Goal: Check status

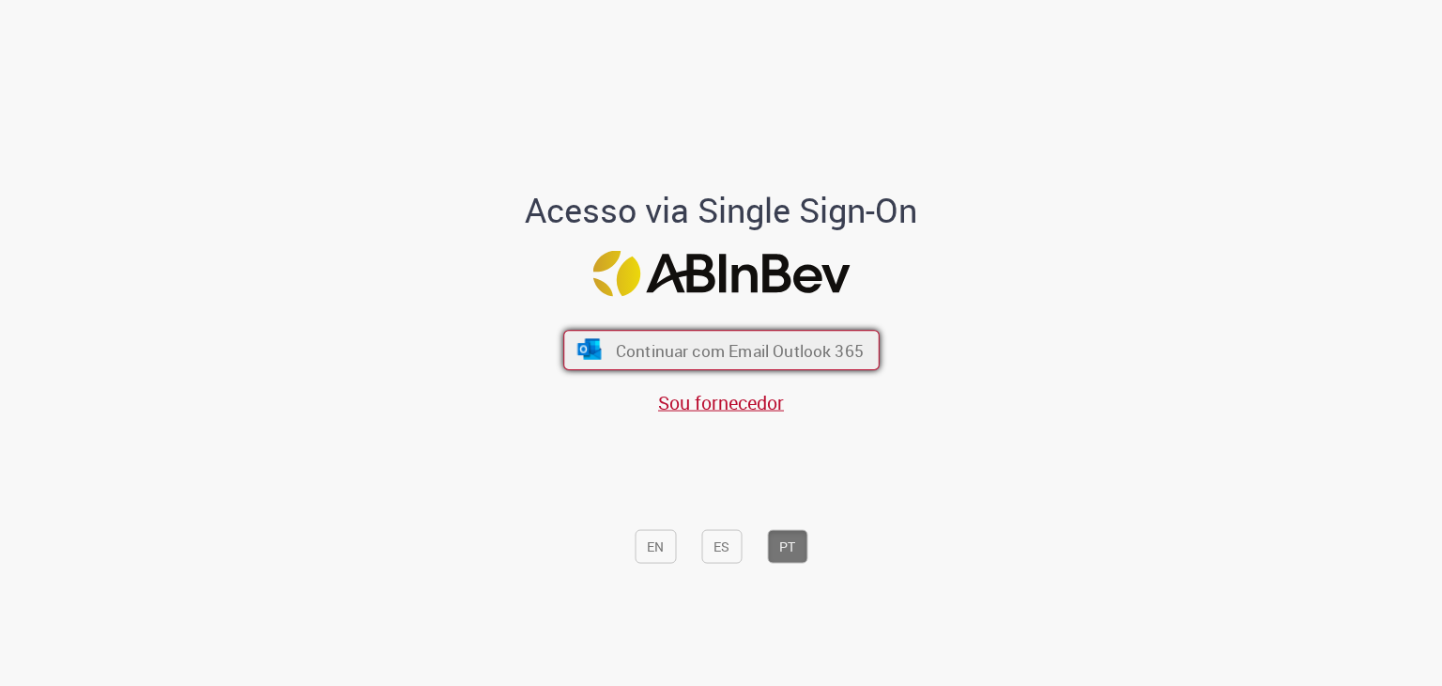
click at [680, 349] on font "Continuar com Email Outlook 365" at bounding box center [739, 351] width 248 height 22
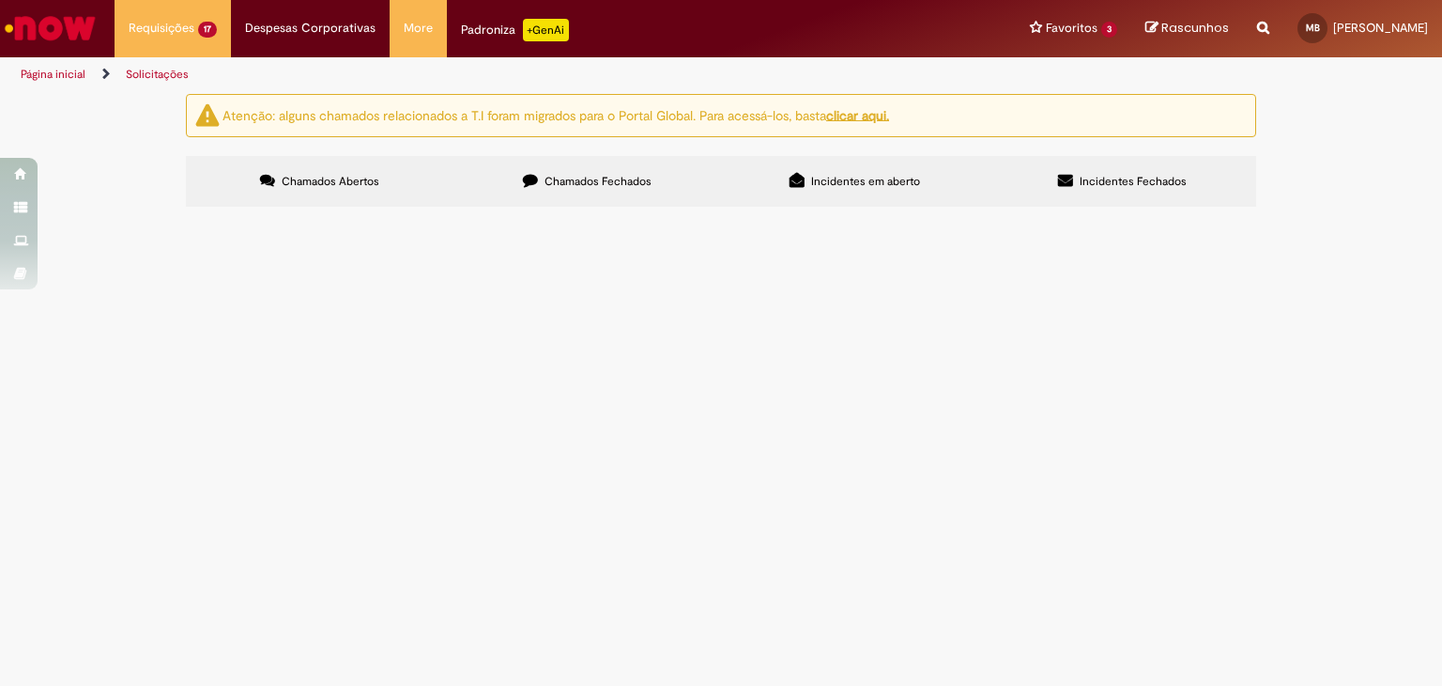
click at [0, 0] on span "R13452323" at bounding box center [0, 0] width 0 height 0
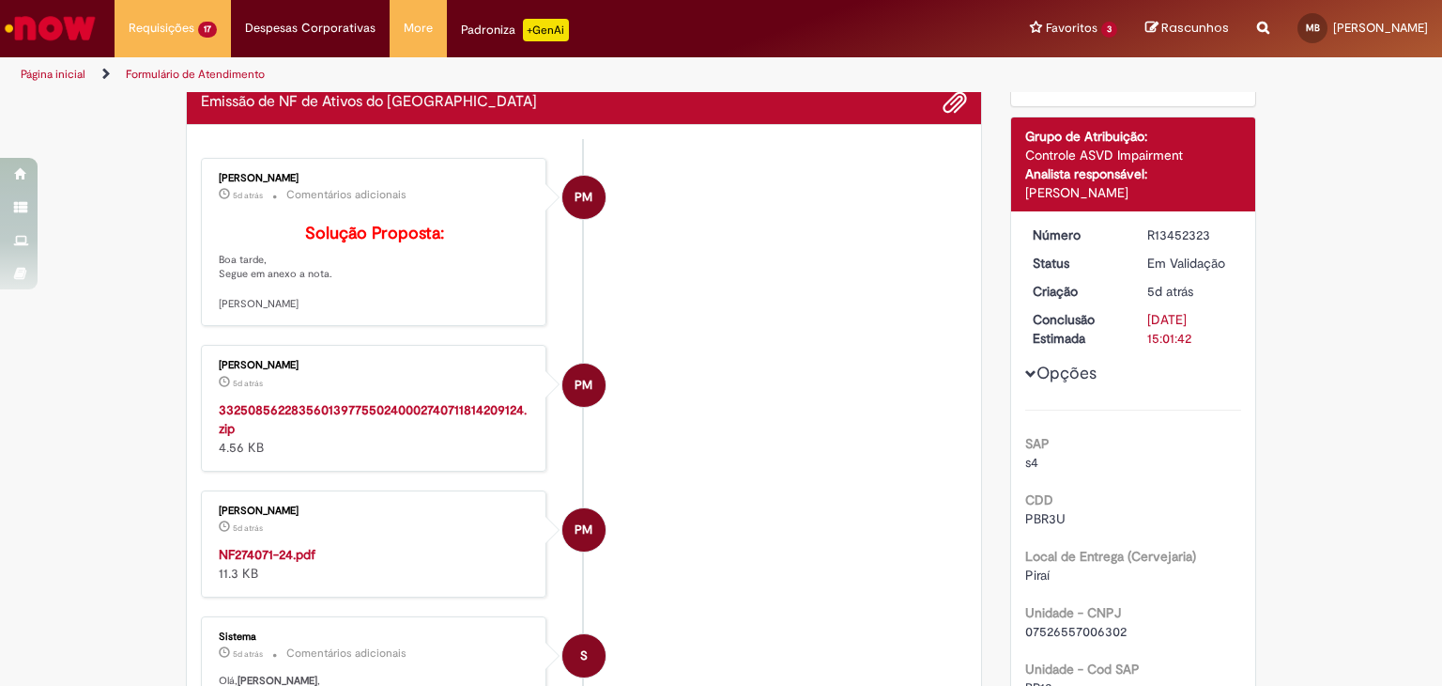
scroll to position [94, 0]
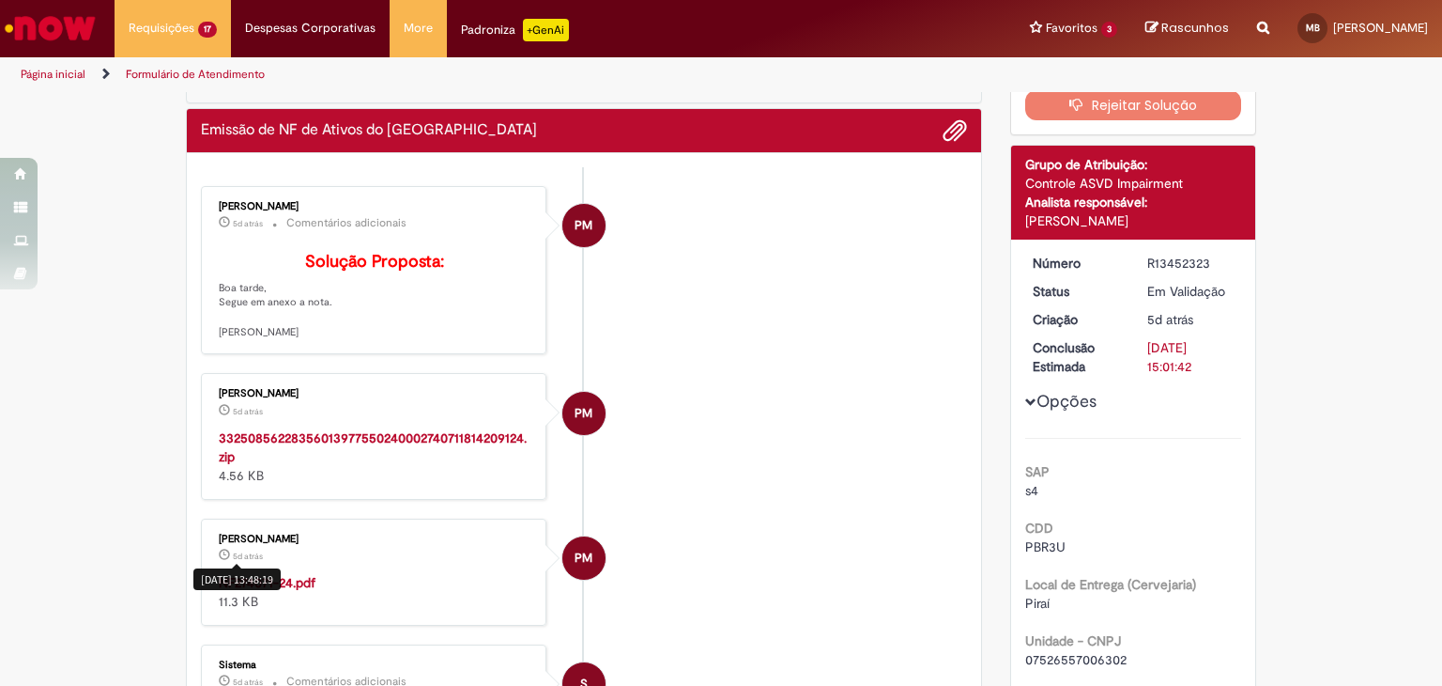
click at [257, 590] on div "27/08/2025 13:48:19" at bounding box center [236, 579] width 87 height 22
click at [299, 591] on strong "NF274071-24.pdf" at bounding box center [267, 582] width 97 height 17
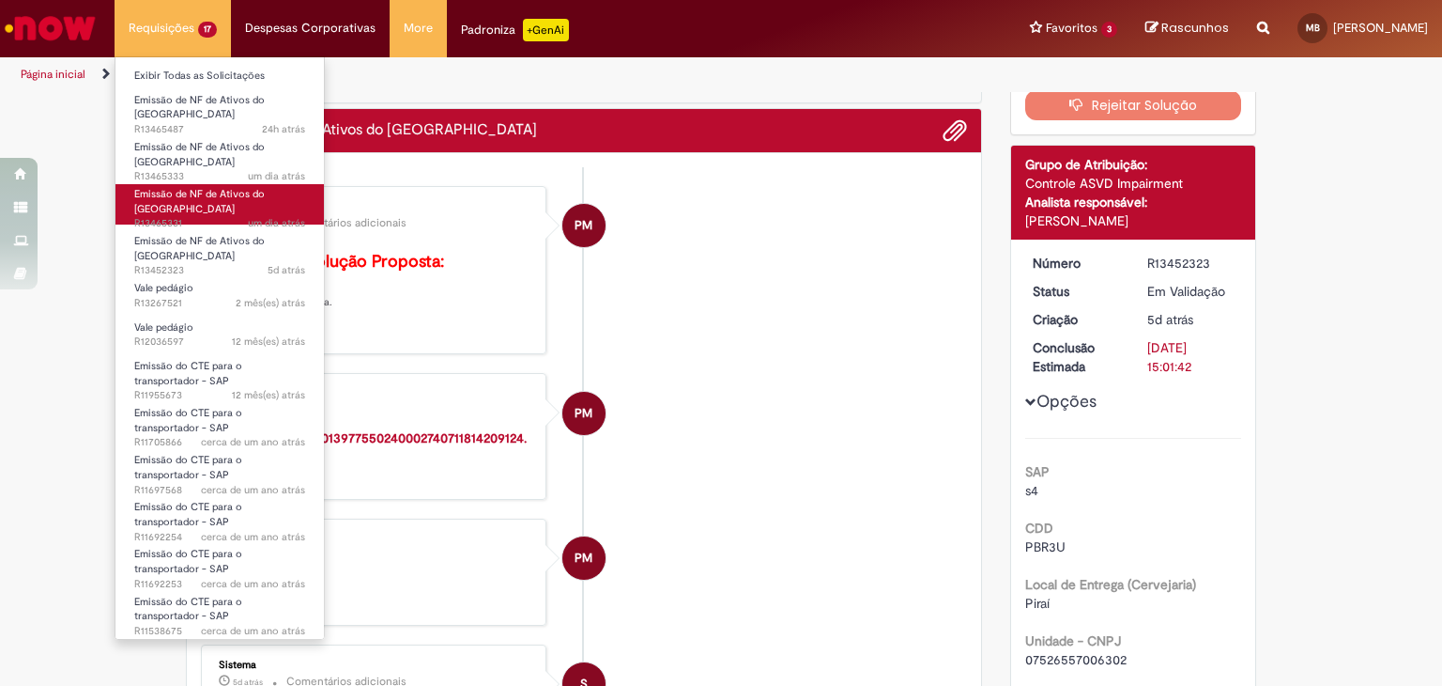
click at [214, 216] on span "um dia atrás um dia atrás R13465331" at bounding box center [219, 223] width 171 height 15
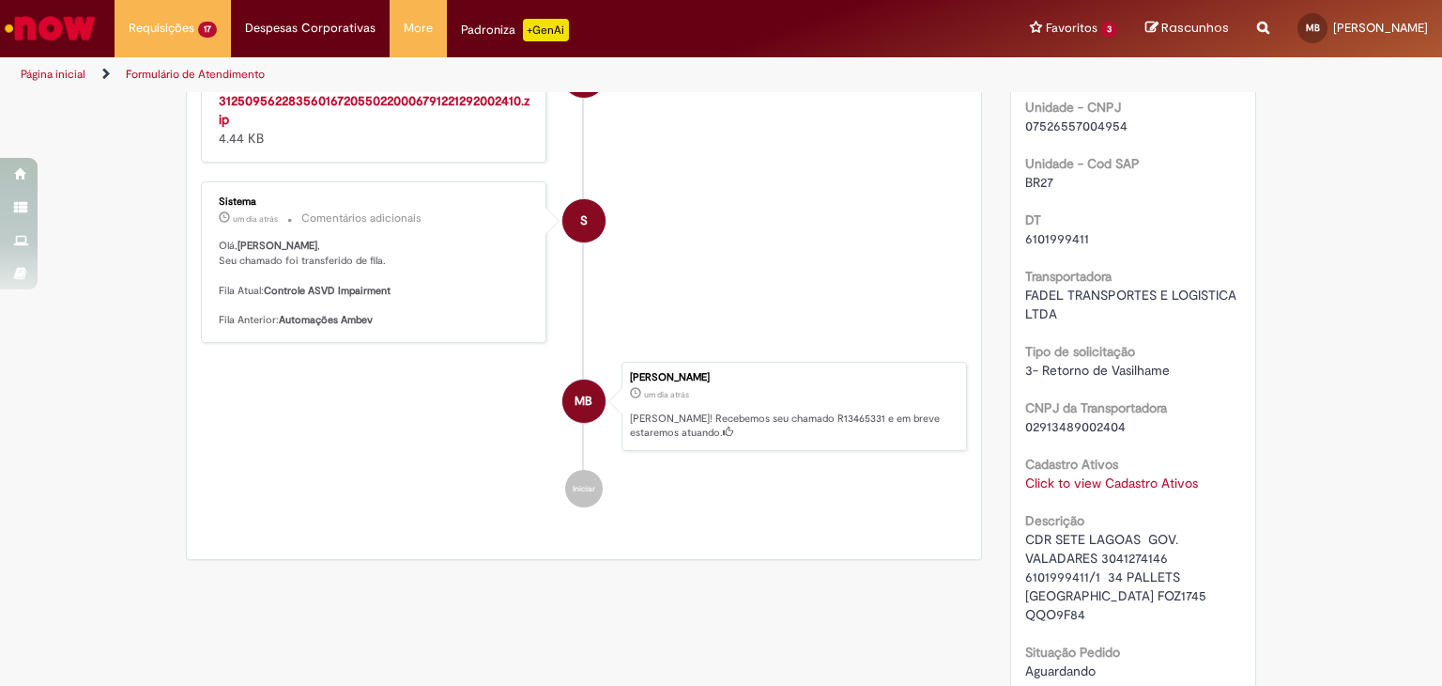
scroll to position [470, 0]
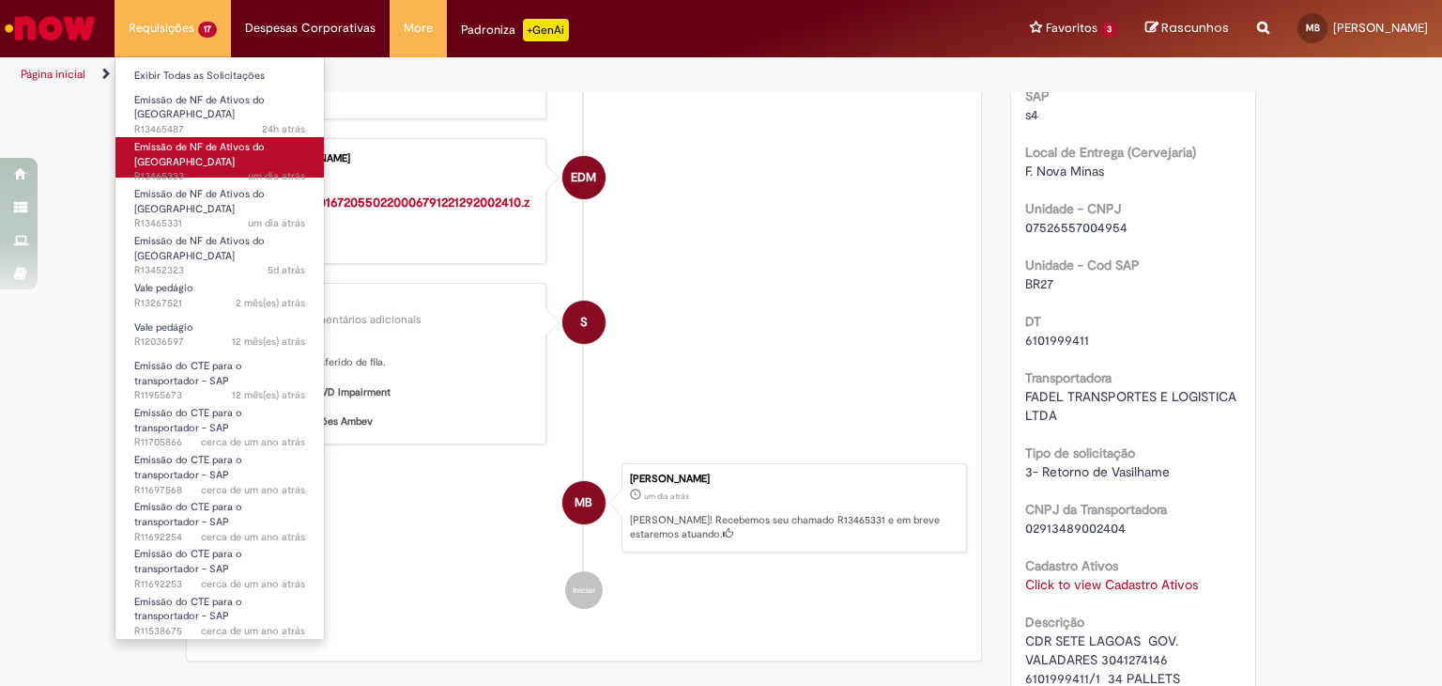
click at [218, 169] on span "um dia atrás um dia atrás R13465333" at bounding box center [219, 176] width 171 height 15
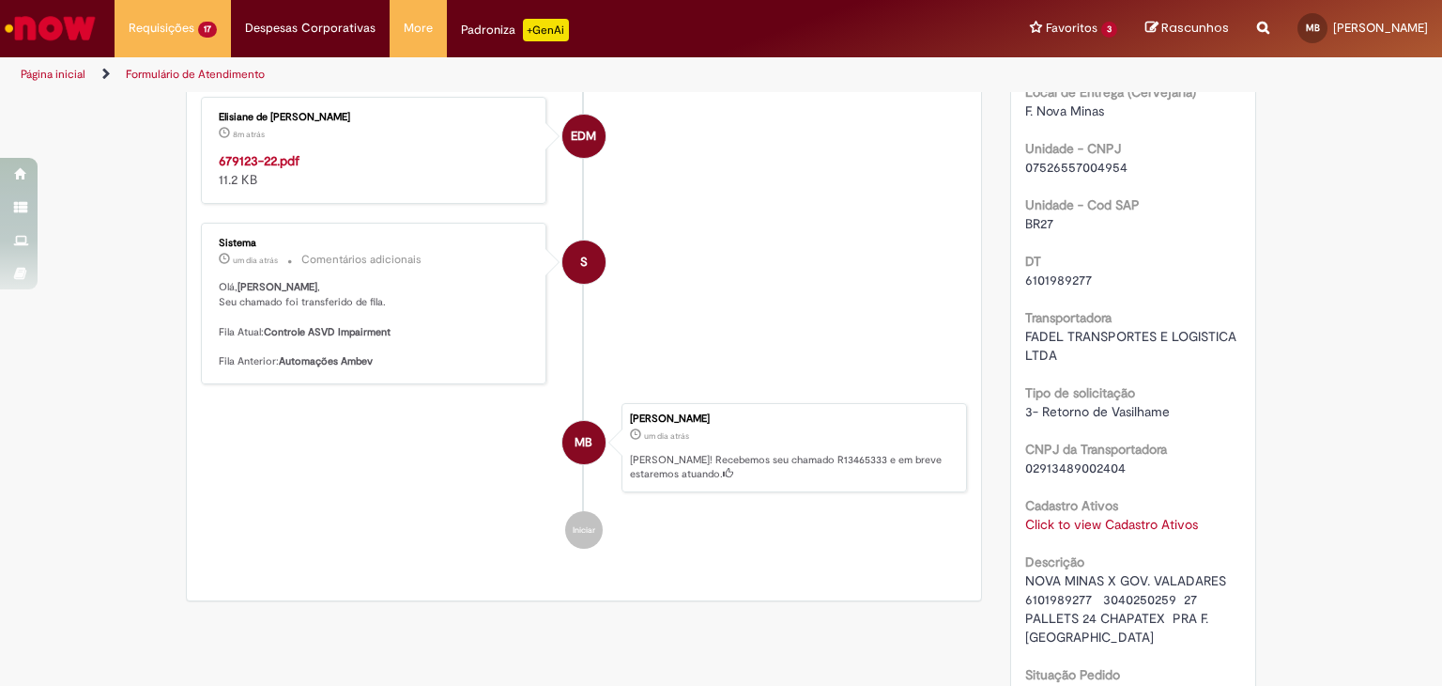
scroll to position [563, 0]
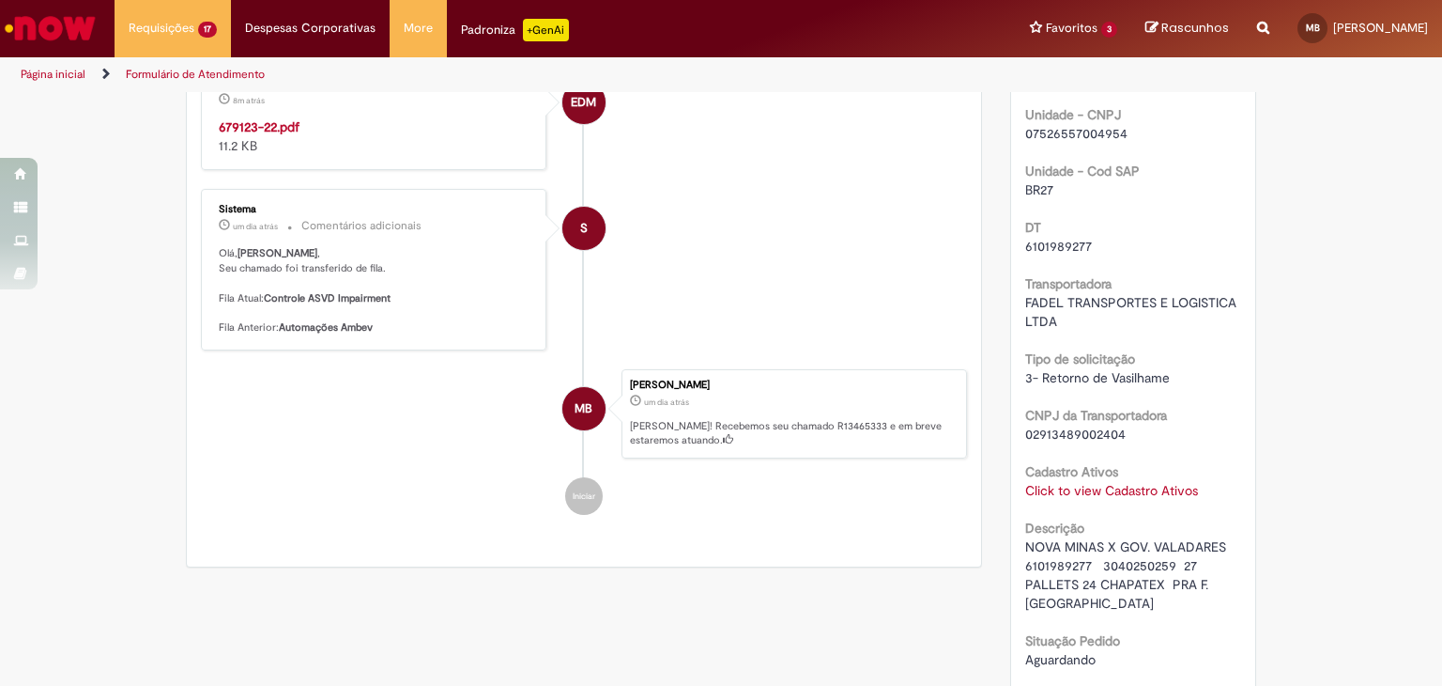
click at [224, 135] on strong "679123-22.pdf" at bounding box center [259, 126] width 81 height 17
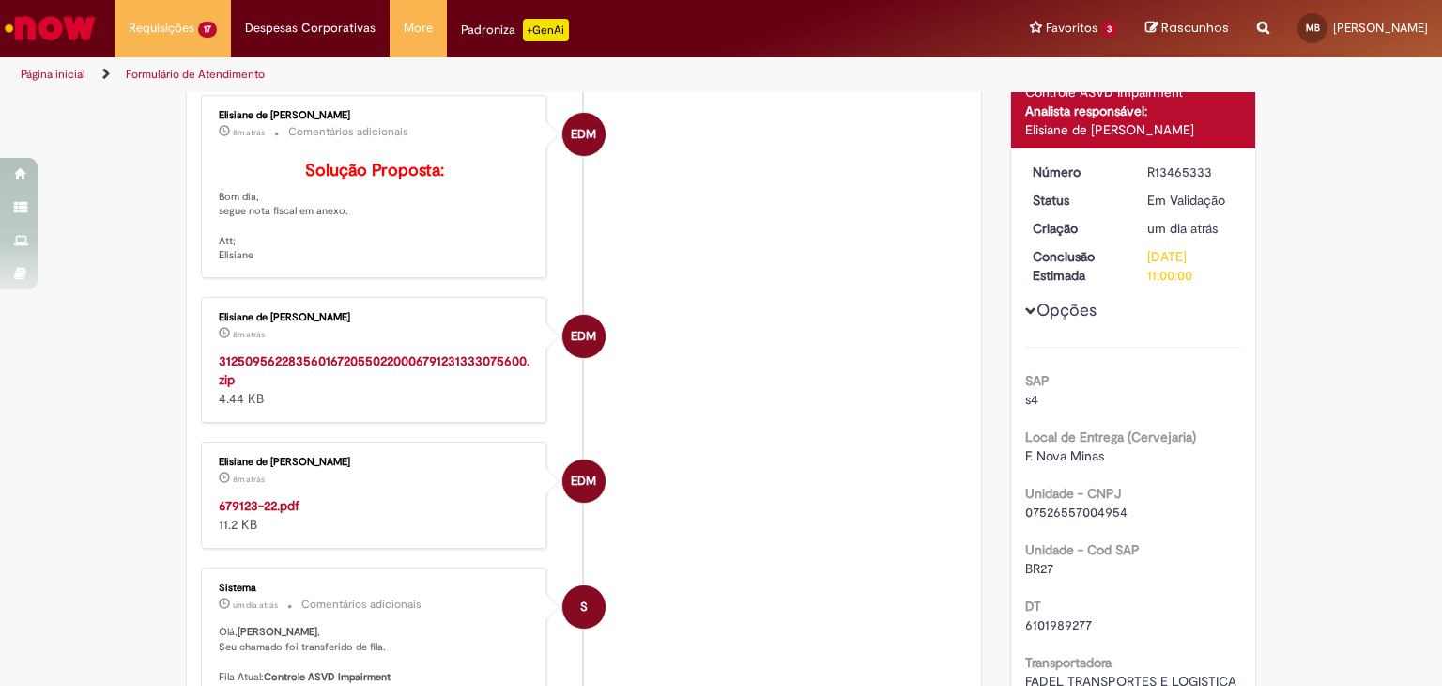
scroll to position [282, 0]
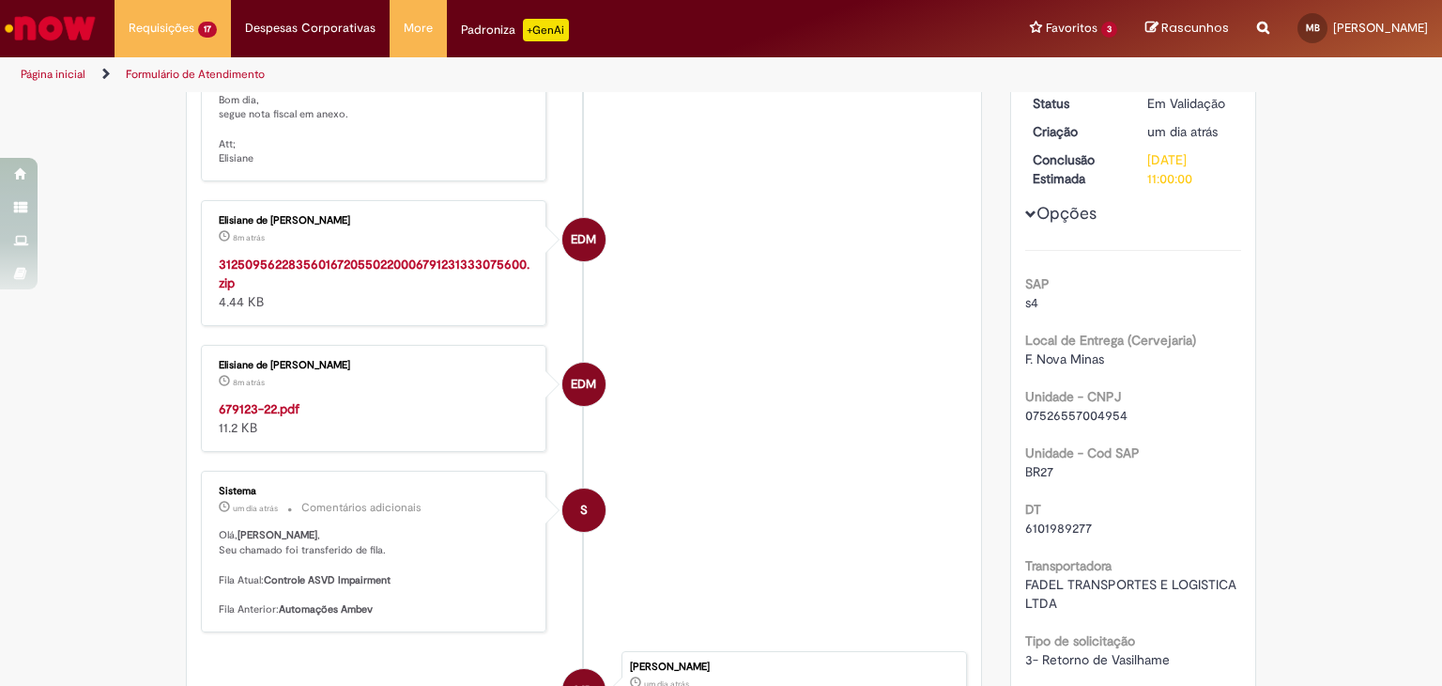
click at [180, 69] on link "Formulário de Atendimento" at bounding box center [195, 74] width 139 height 15
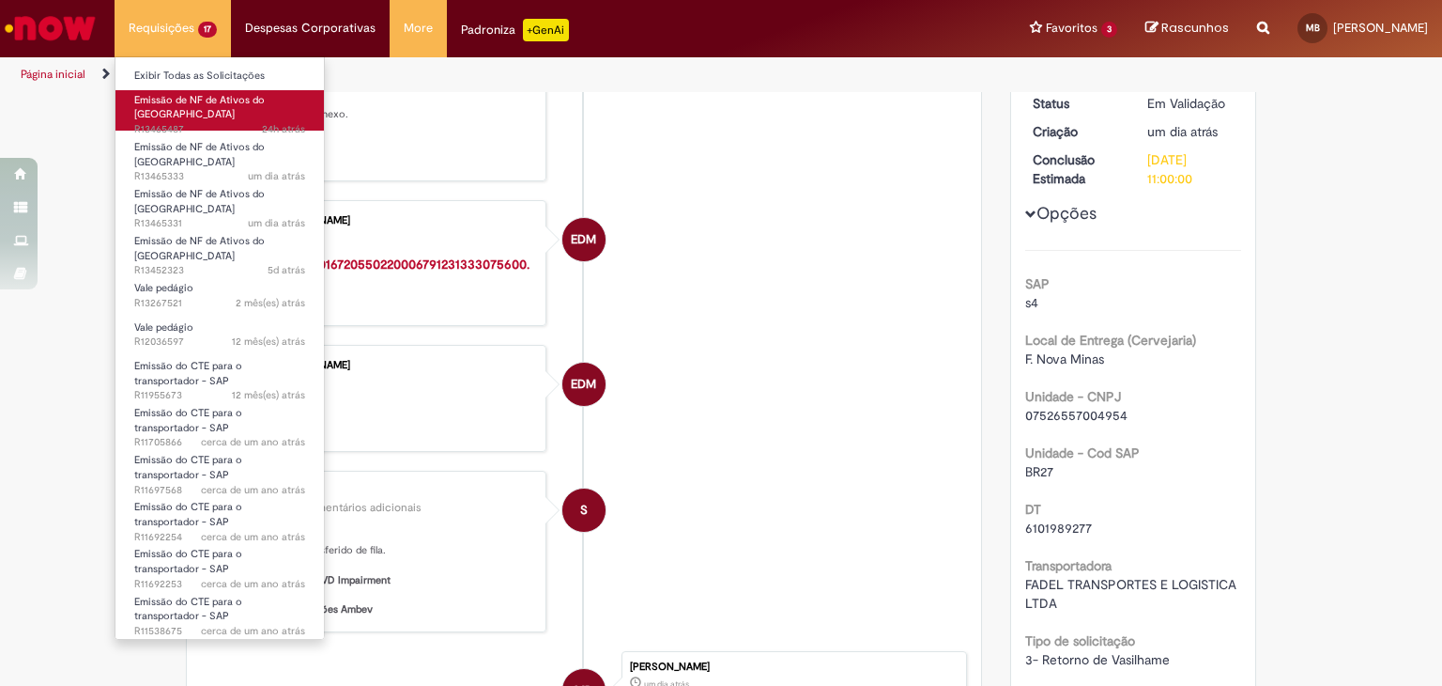
click at [184, 106] on link "Emissão de NF de Ativos do ASVD 24h atrás 24 horas atrás R13465487" at bounding box center [220, 110] width 208 height 40
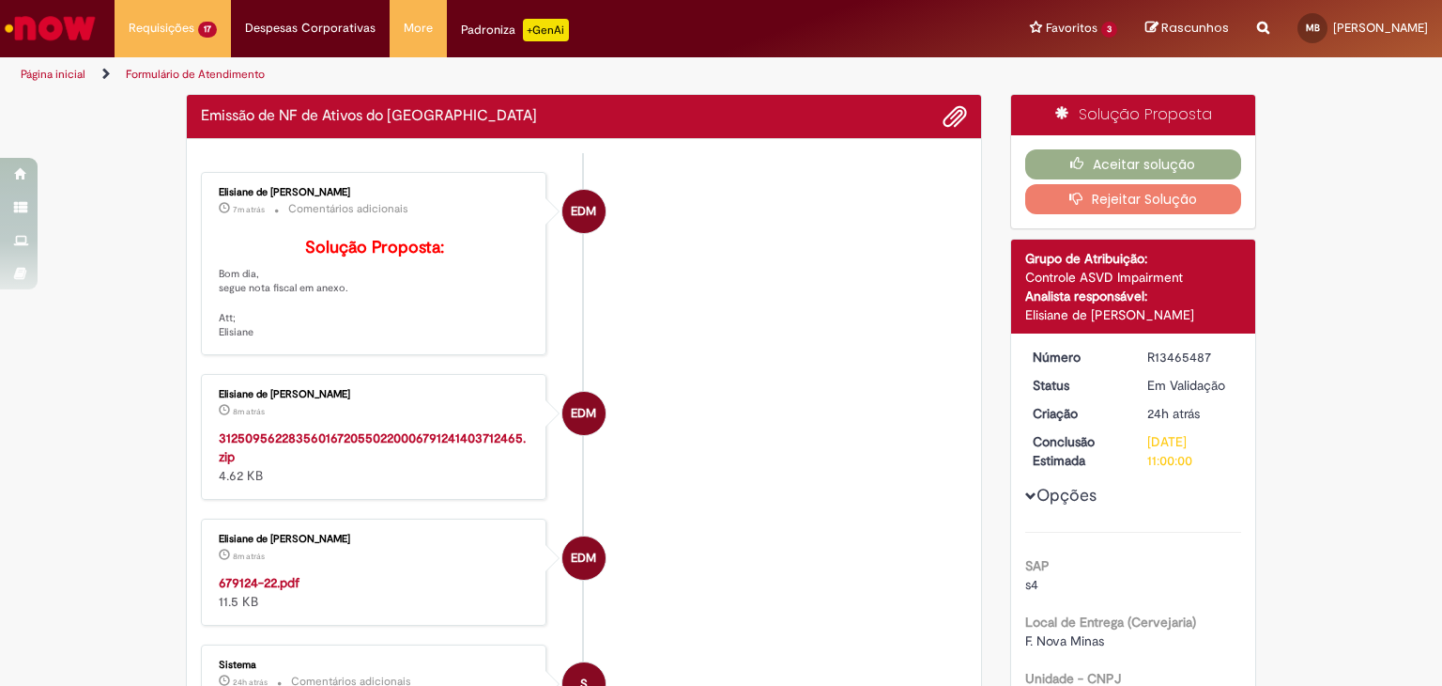
click at [682, 355] on li "EDM Elisiane de Moura Cardozo 7m atrás 7 minutos atrás Comentários adicionais S…" at bounding box center [584, 263] width 766 height 183
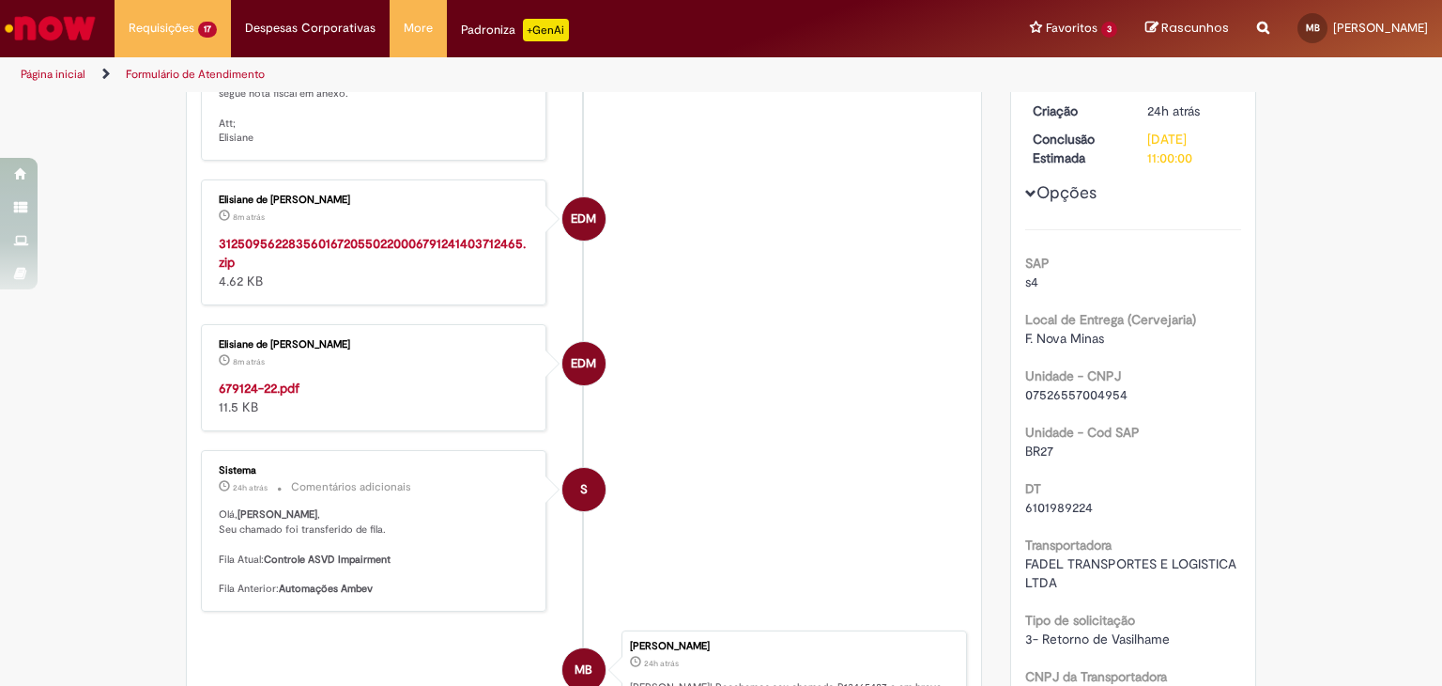
scroll to position [296, 0]
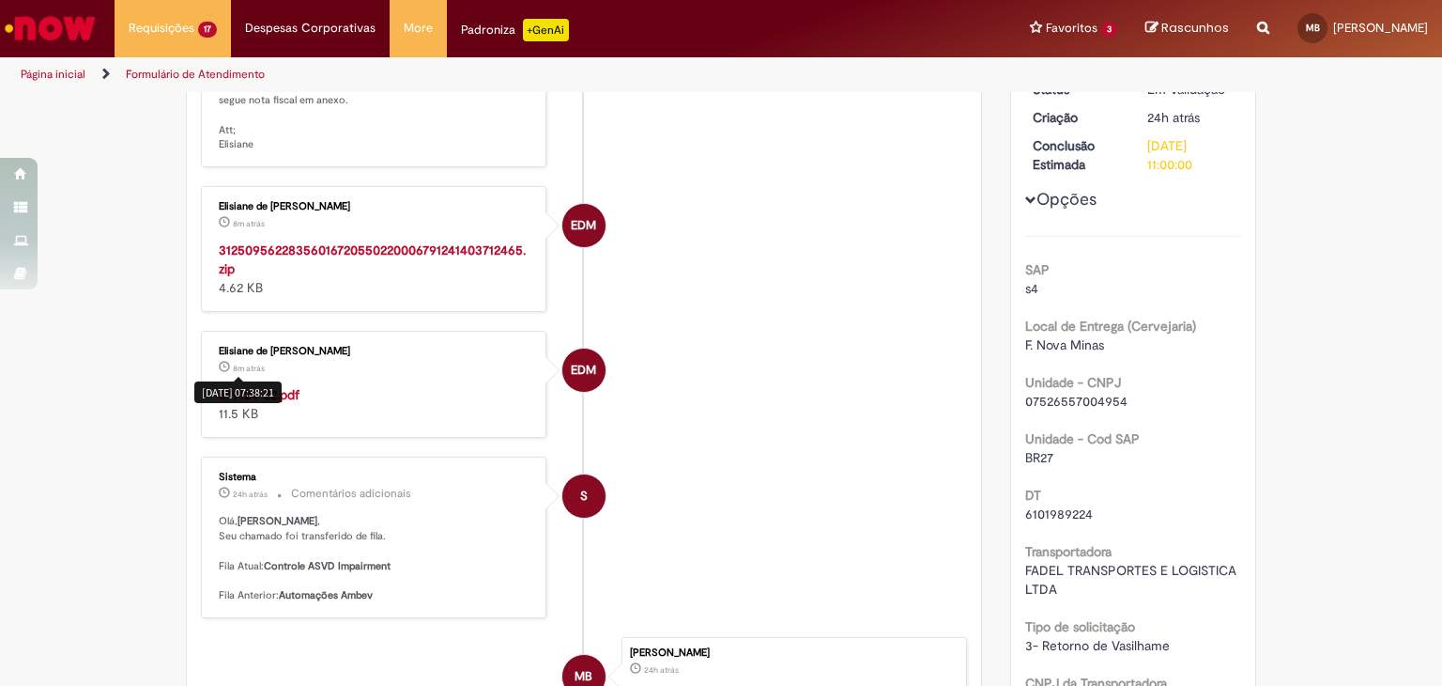
click at [378, 423] on div "679124-22.pdf 11.5 KB" at bounding box center [375, 404] width 313 height 38
click at [278, 403] on strong "679124-22.pdf" at bounding box center [259, 394] width 81 height 17
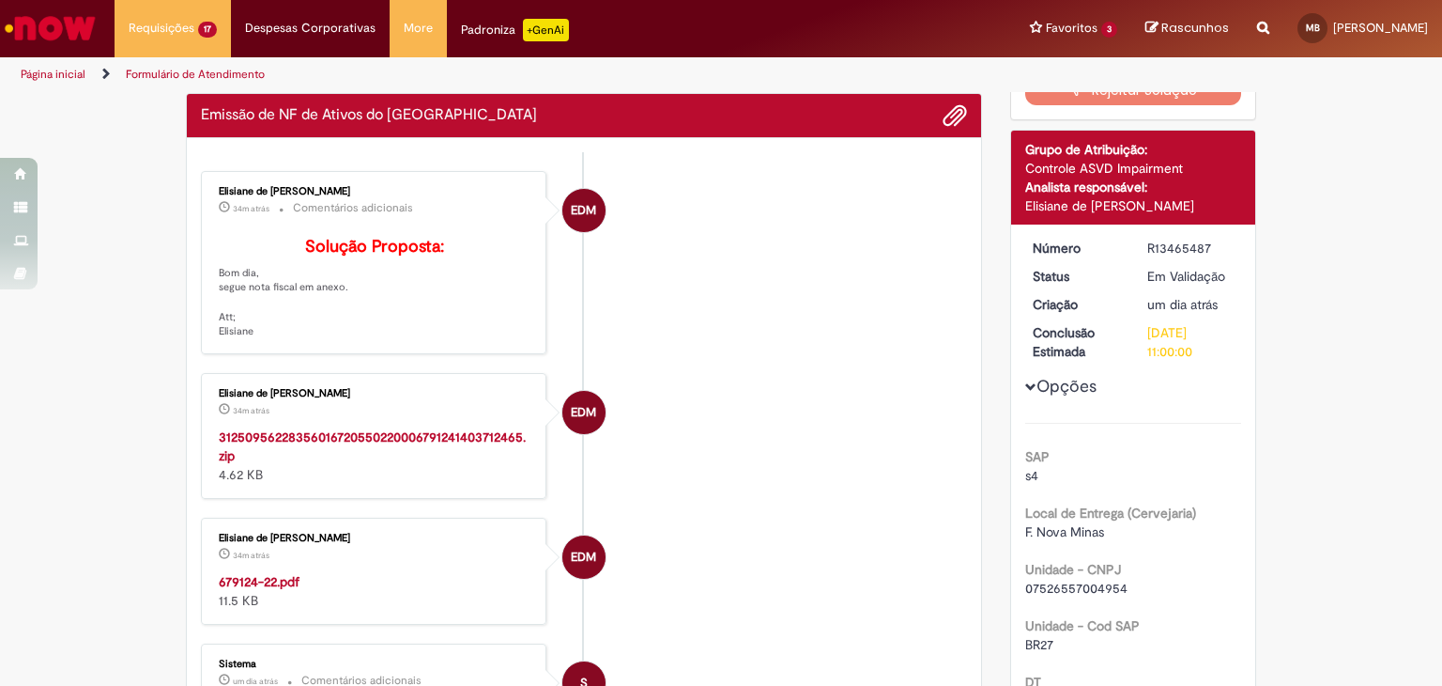
scroll to position [0, 0]
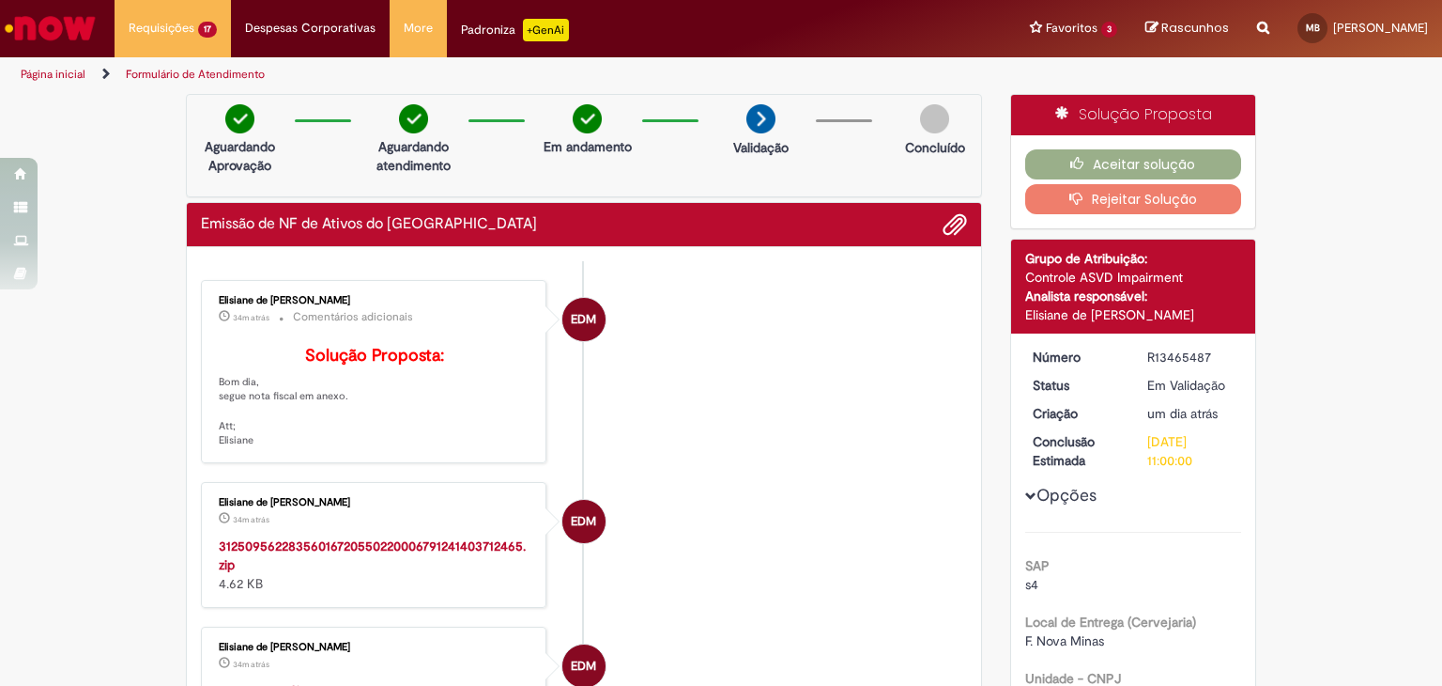
click at [703, 385] on li "EDM Elisiane de Moura Cardozo 34m atrás 34 minutos atrás Comentários adicionais…" at bounding box center [584, 371] width 766 height 183
